Goal: Check status: Check status

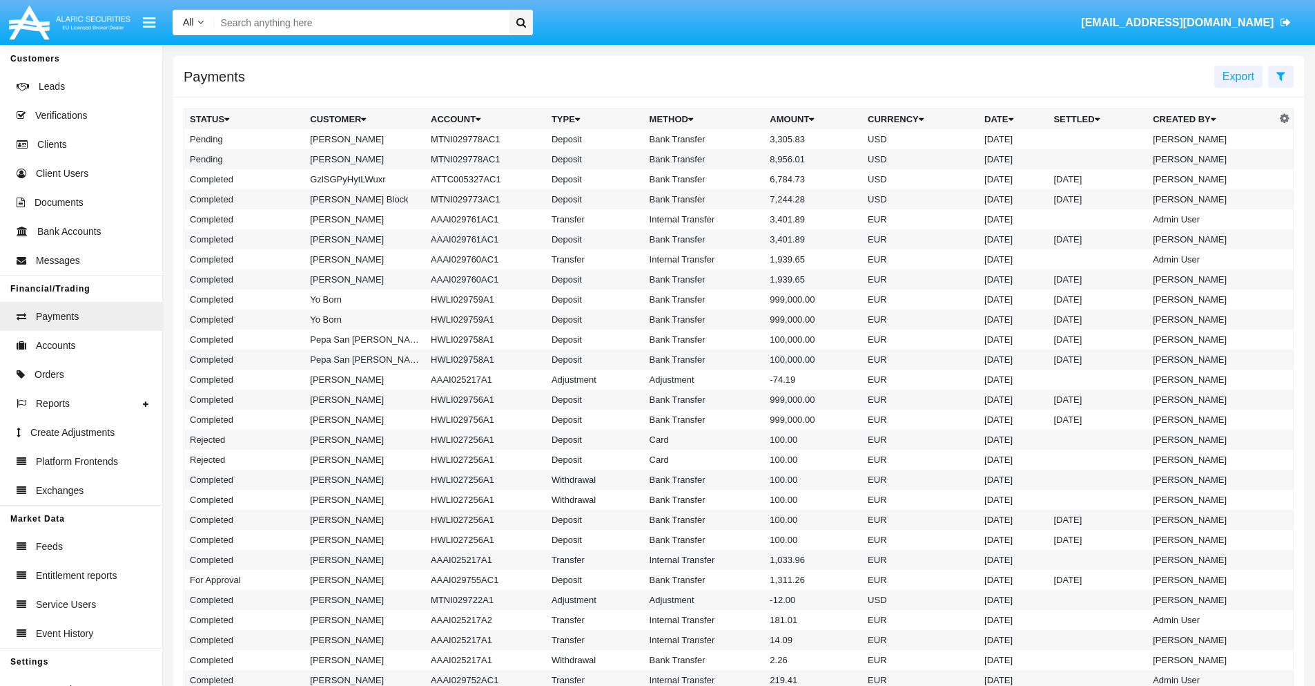
click at [1281, 75] on icon at bounding box center [1281, 75] width 9 height 11
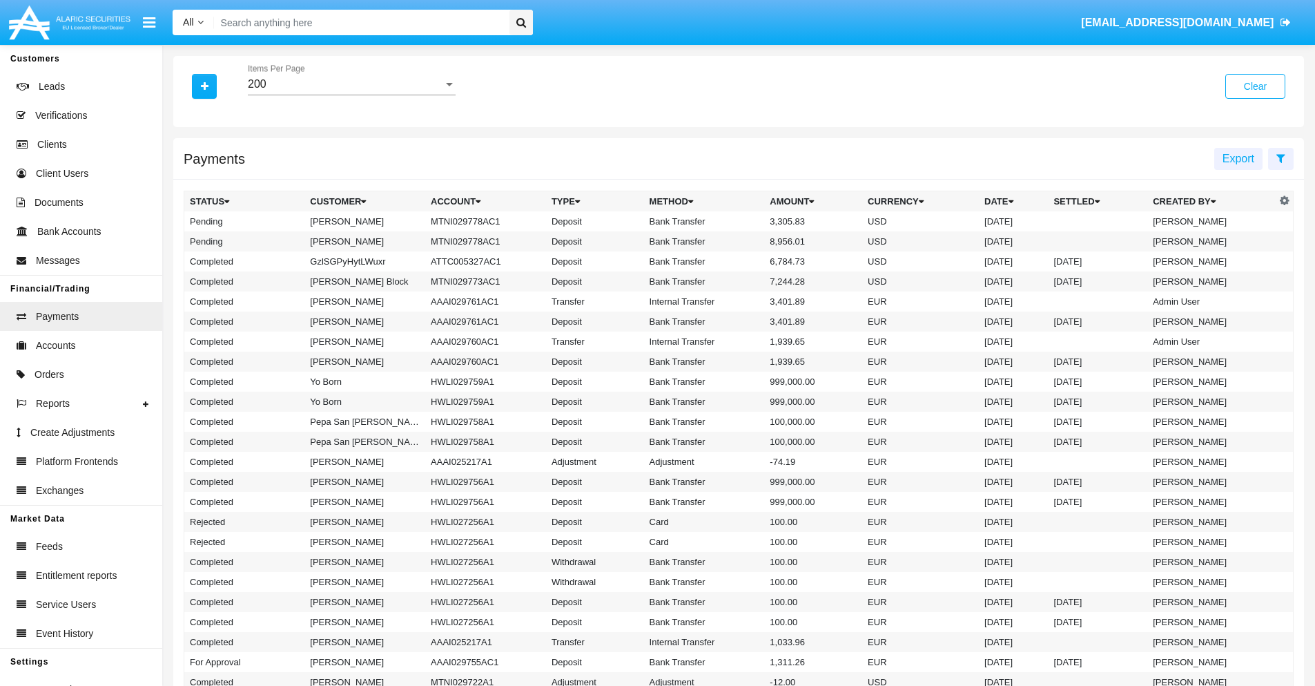
click at [351, 84] on div "200" at bounding box center [345, 84] width 195 height 12
click at [351, 95] on span "10" at bounding box center [352, 94] width 208 height 33
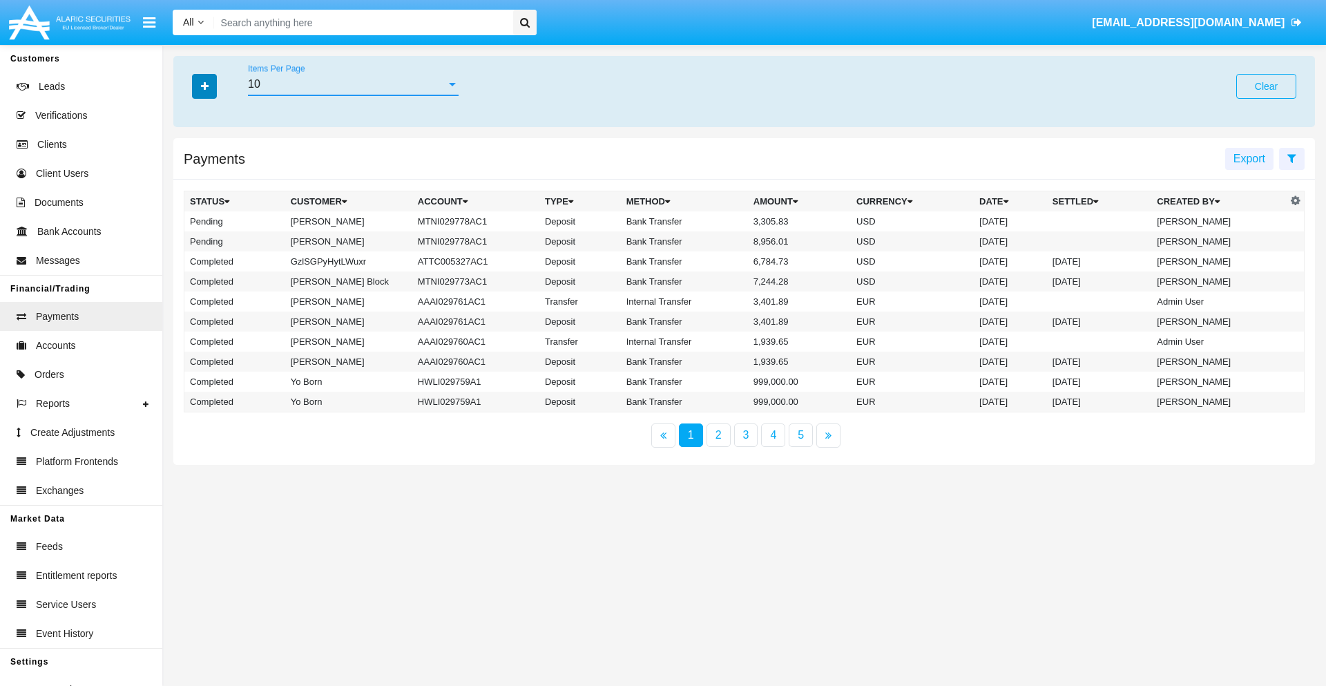
click at [204, 86] on icon "button" at bounding box center [205, 86] width 8 height 10
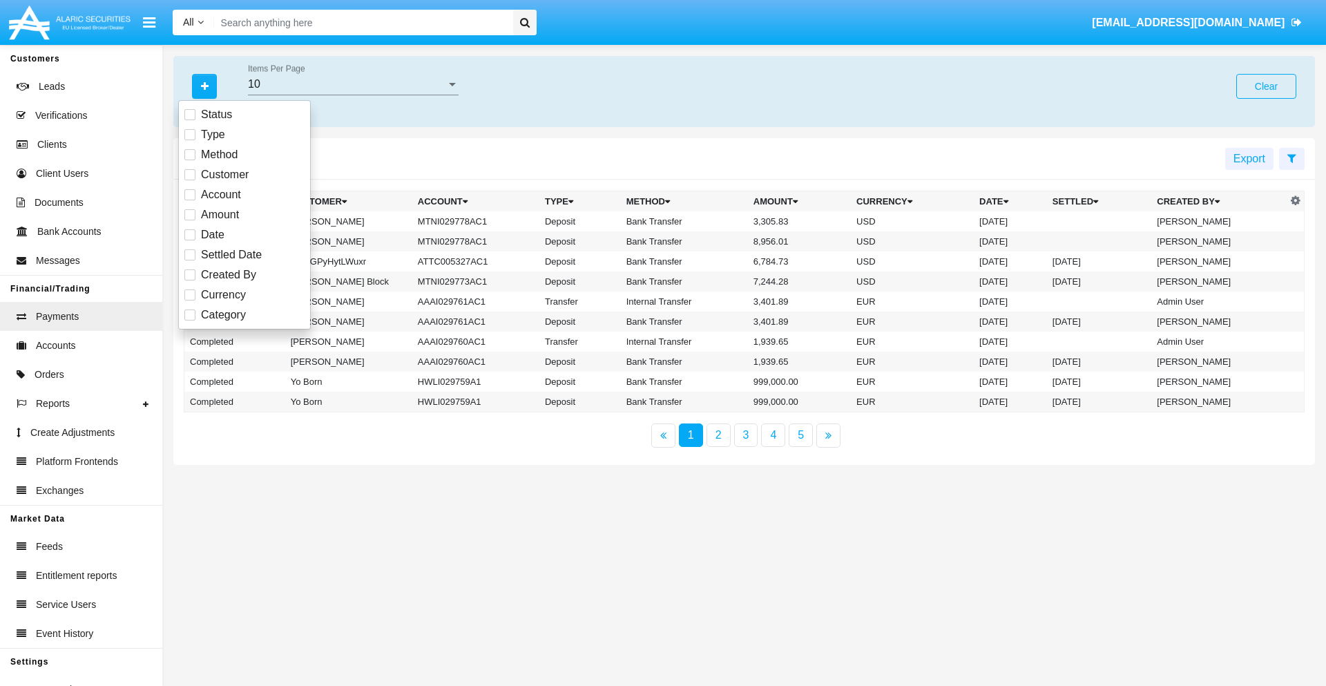
click at [216, 115] on span "Status" at bounding box center [216, 114] width 31 height 17
click at [190, 120] on input "Status" at bounding box center [189, 120] width 1 height 1
checkbox input "true"
click at [204, 86] on icon "button" at bounding box center [205, 86] width 8 height 10
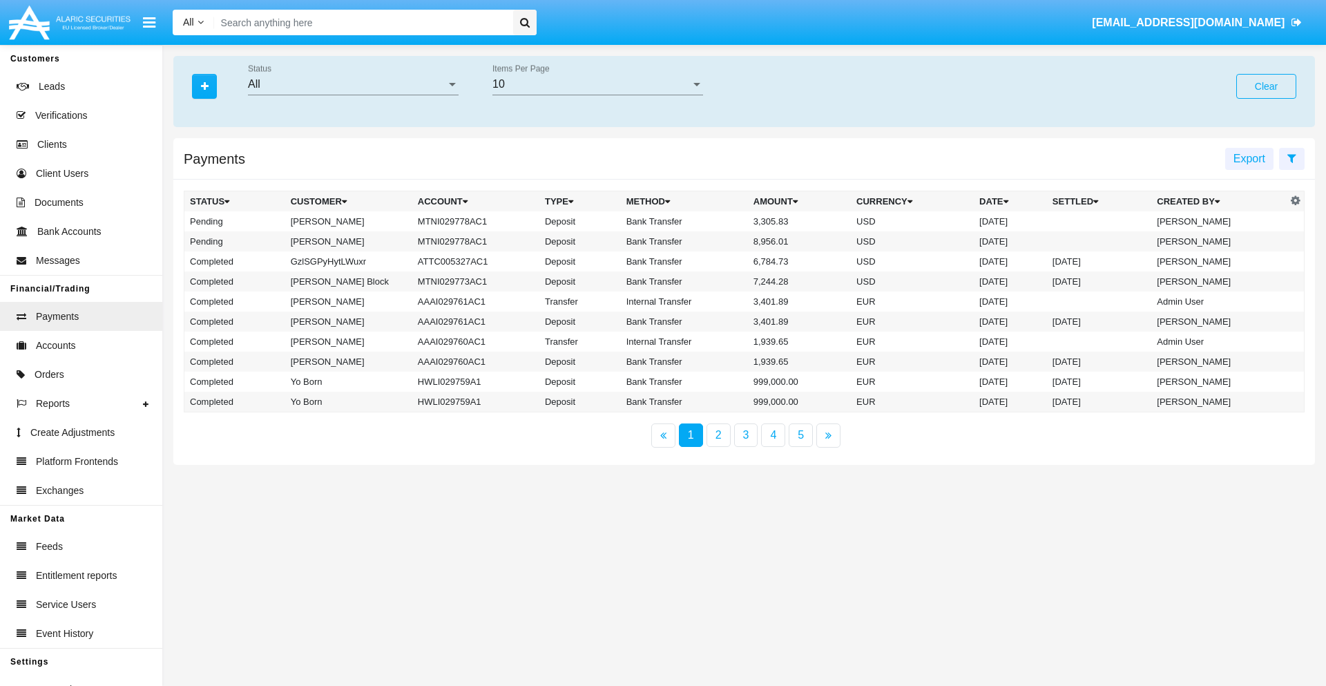
click at [353, 84] on div "All" at bounding box center [347, 84] width 198 height 12
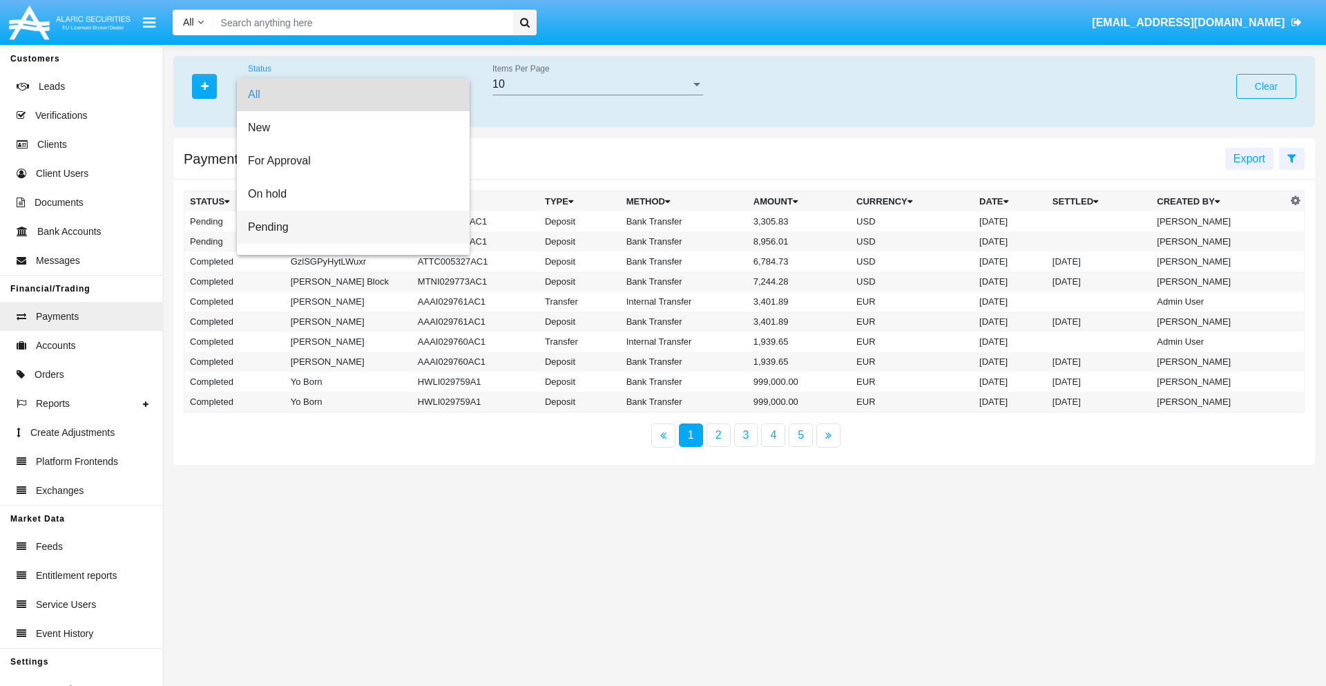
click at [347, 227] on span "Pending" at bounding box center [353, 227] width 211 height 33
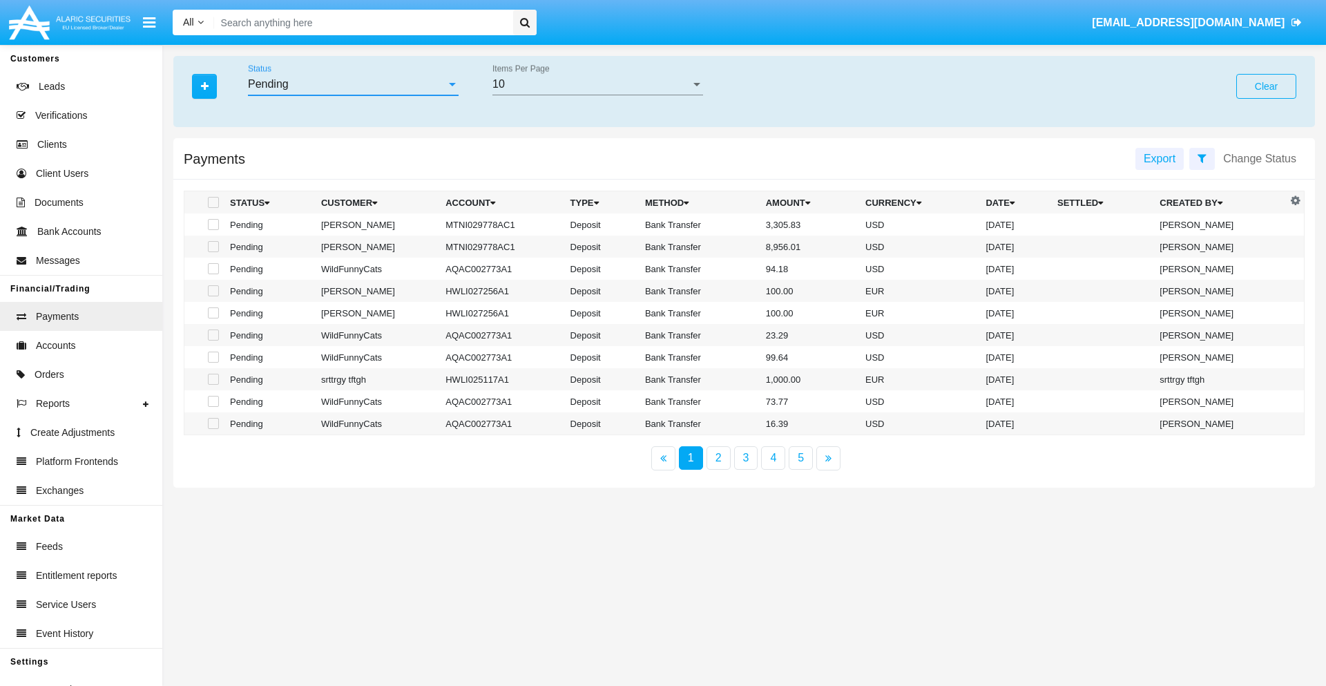
click at [212, 202] on span at bounding box center [213, 202] width 11 height 11
click at [213, 208] on input "checkbox" at bounding box center [213, 208] width 1 height 1
checkbox input "true"
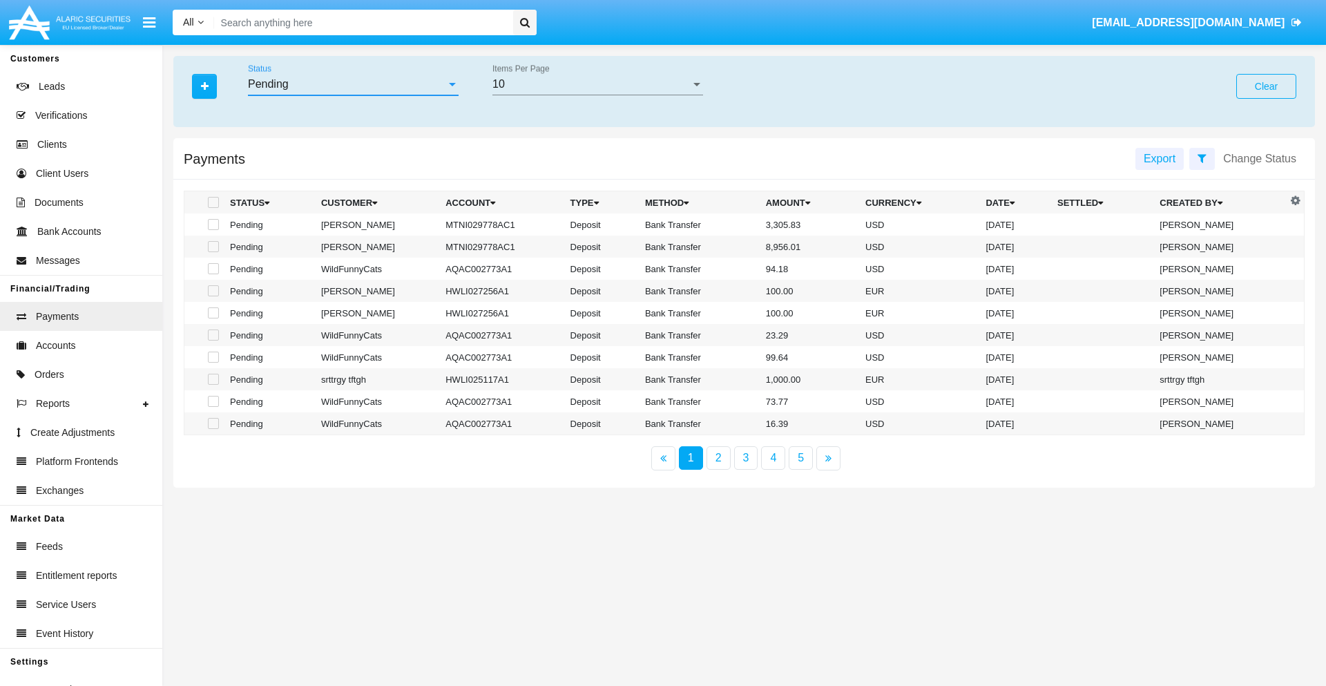
checkbox input "true"
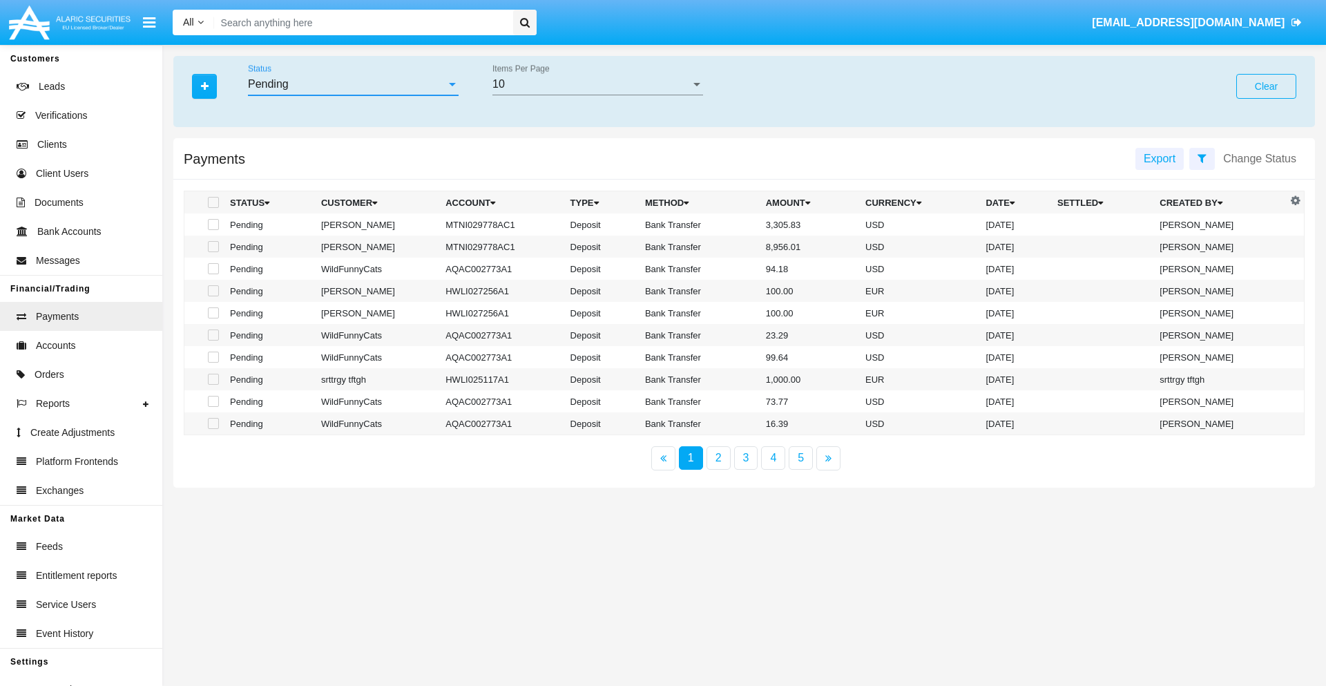
checkbox input "true"
click at [212, 202] on span at bounding box center [213, 202] width 11 height 11
click at [213, 208] on input "checkbox" at bounding box center [213, 208] width 1 height 1
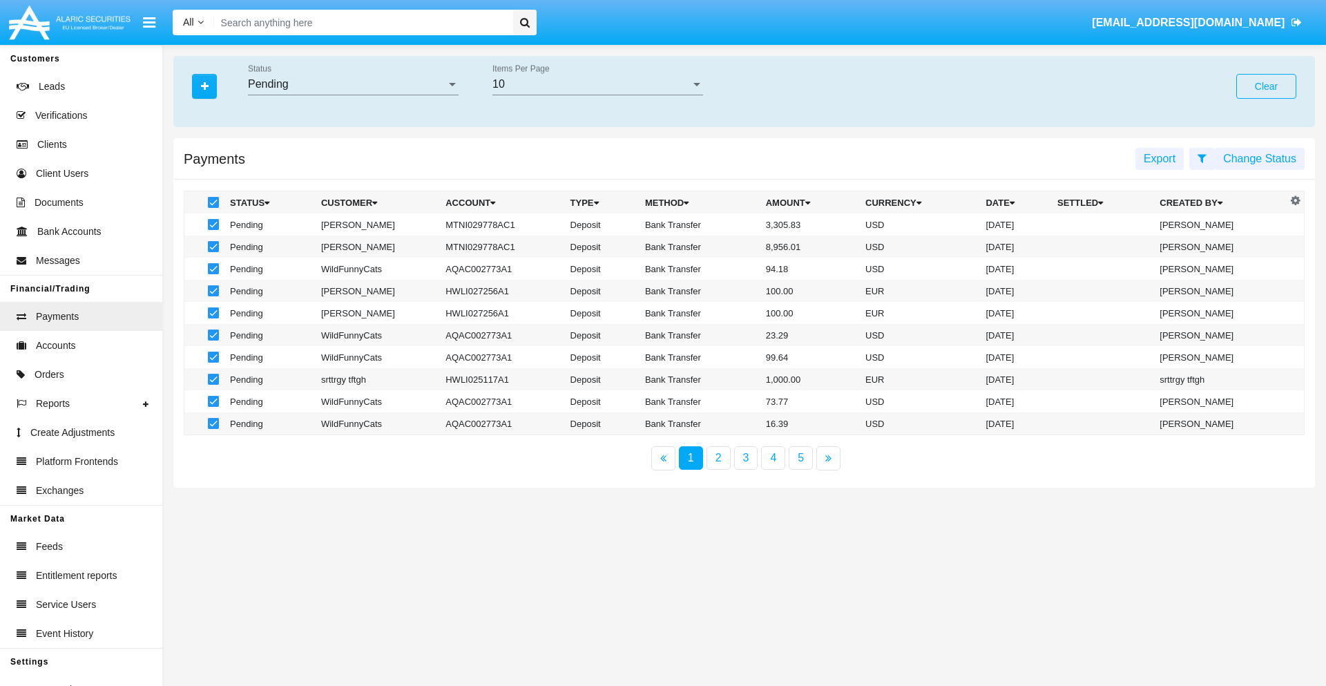
checkbox input "false"
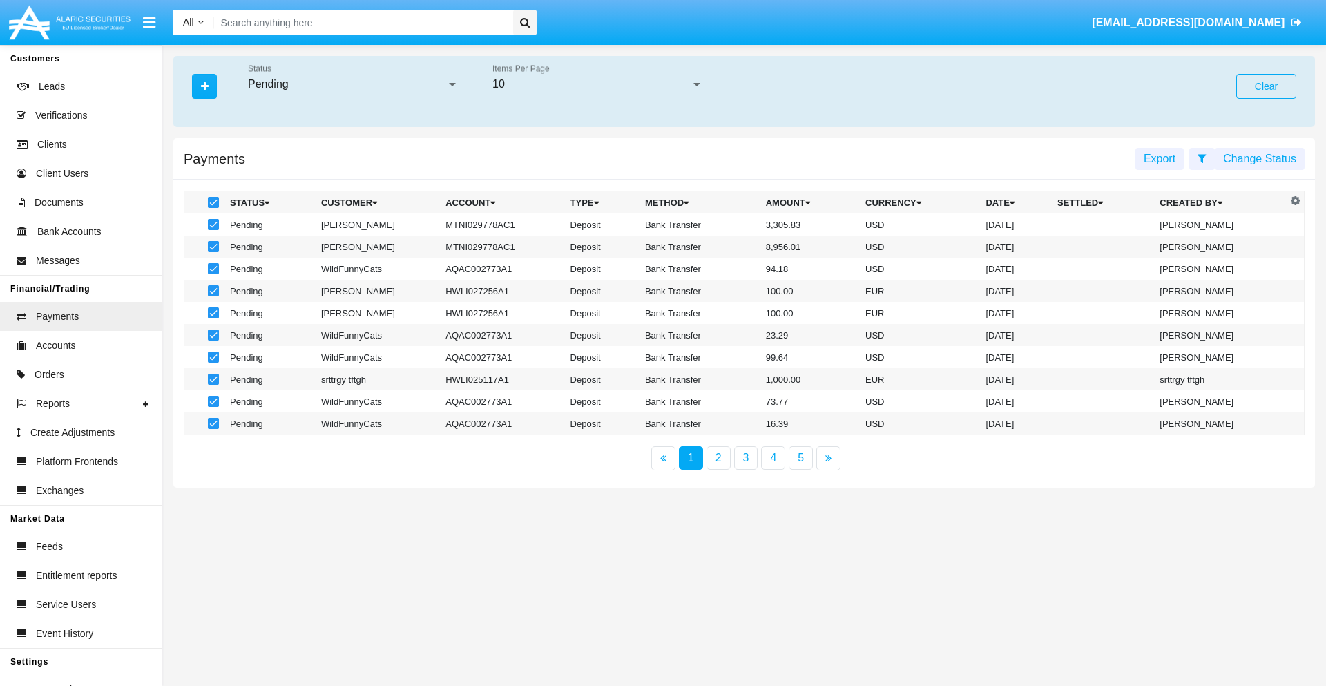
checkbox input "false"
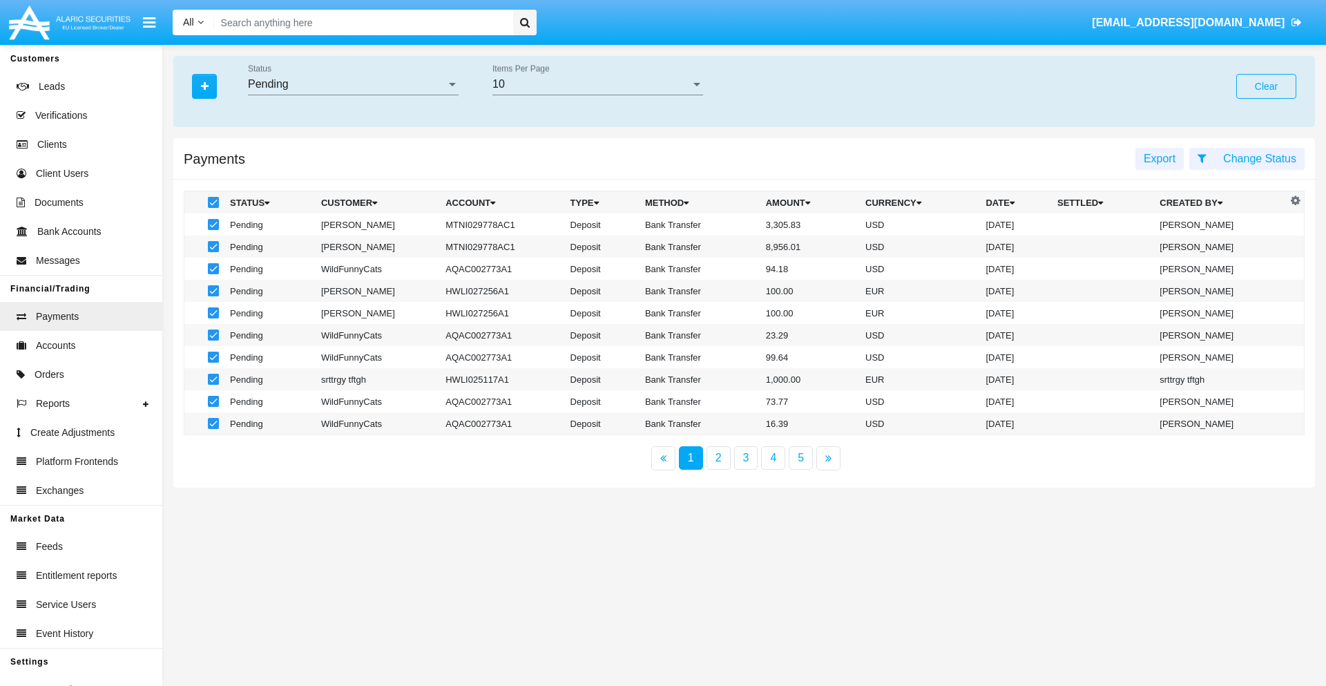
checkbox input "false"
click at [212, 224] on span at bounding box center [213, 224] width 11 height 11
click at [213, 230] on input "checkbox" at bounding box center [213, 230] width 1 height 1
checkbox input "true"
